Goal: Task Accomplishment & Management: Manage account settings

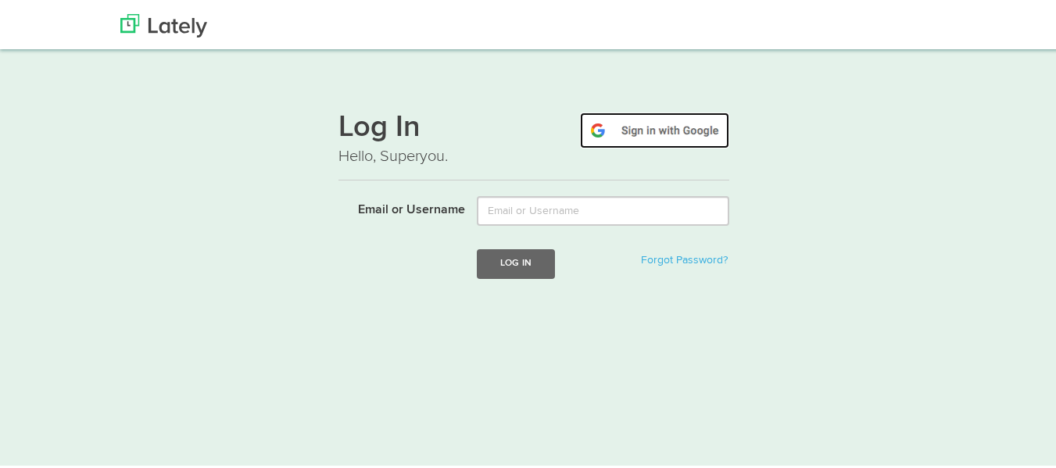
click at [627, 130] on img at bounding box center [654, 128] width 149 height 36
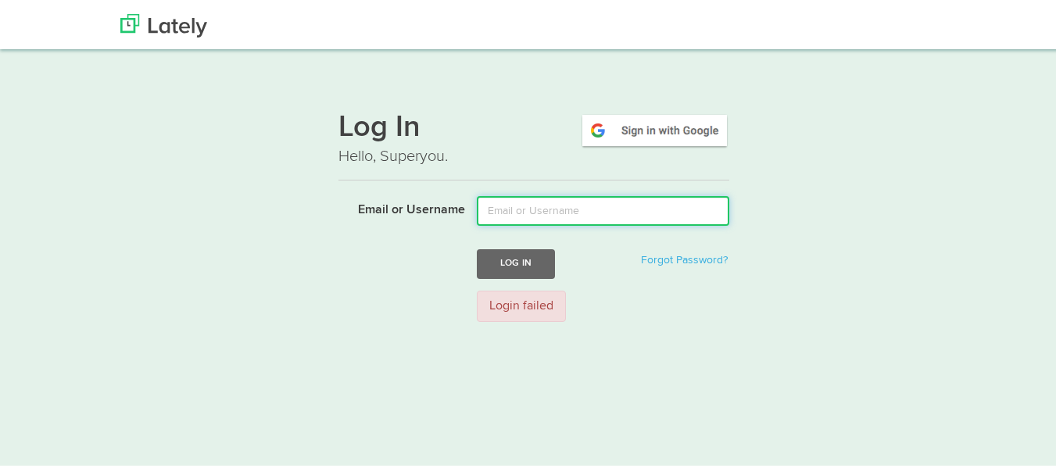
click at [588, 210] on input "Email or Username" at bounding box center [603, 209] width 252 height 30
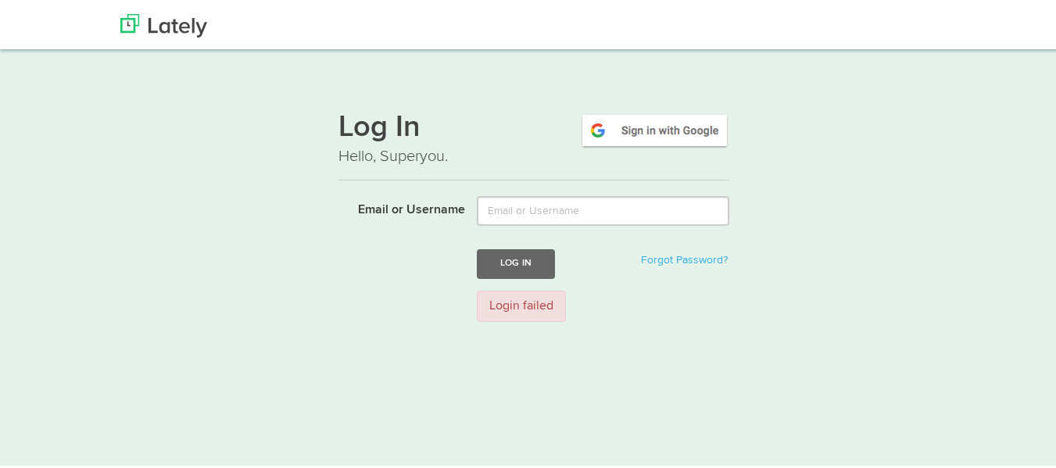
click at [628, 108] on div "Log In Hello, Superyou. Email or Username Log In Forgot Password? Login failed" at bounding box center [533, 213] width 391 height 237
click at [629, 116] on img at bounding box center [654, 128] width 149 height 36
click at [649, 148] on p "Hello, Superyou." at bounding box center [533, 154] width 391 height 23
click at [649, 140] on img at bounding box center [654, 128] width 149 height 36
click at [871, 184] on div "Log In Hello, Superyou. Email or Username Log In Forgot Password? Login failed" at bounding box center [533, 213] width 945 height 237
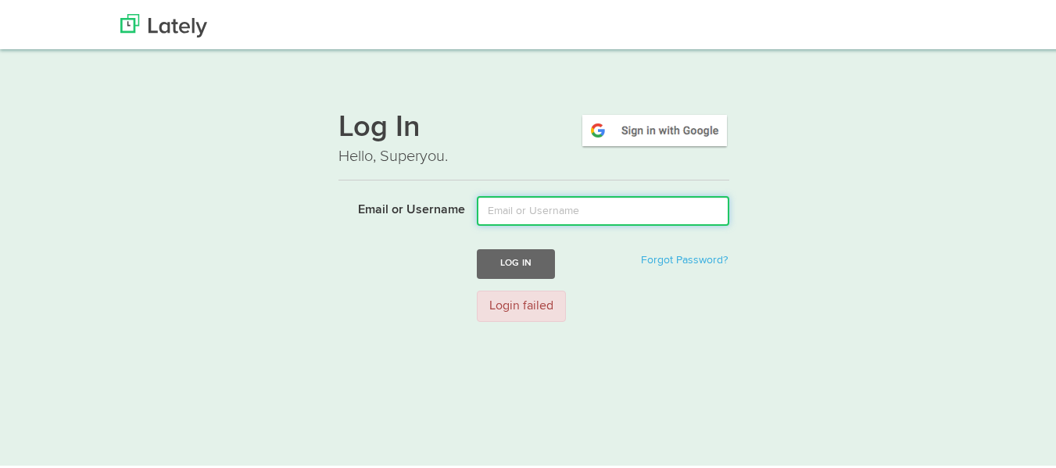
click at [538, 215] on input "Email or Username" at bounding box center [603, 209] width 252 height 30
paste input "archana@datadriven-services.com"
type input "archana@datadriven-services.com"
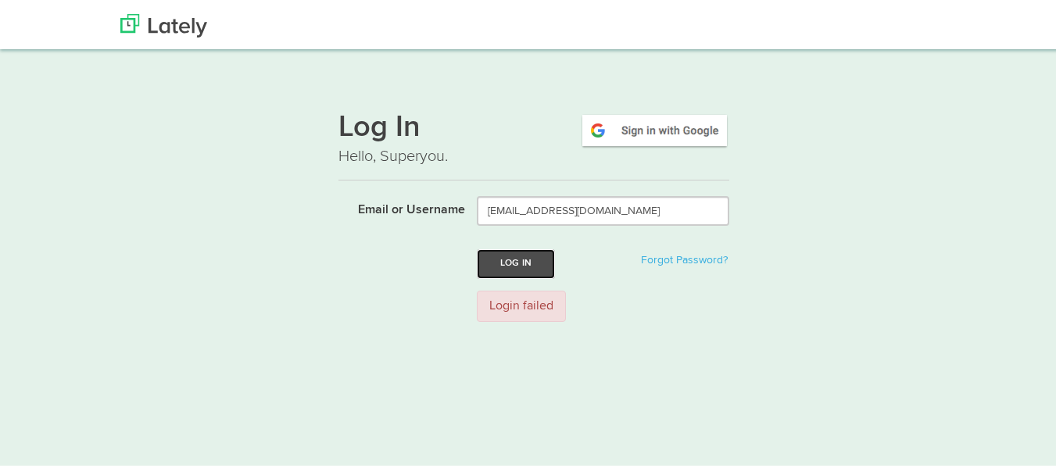
click at [520, 253] on button "Log In" at bounding box center [516, 261] width 78 height 29
